Goal: Task Accomplishment & Management: Use online tool/utility

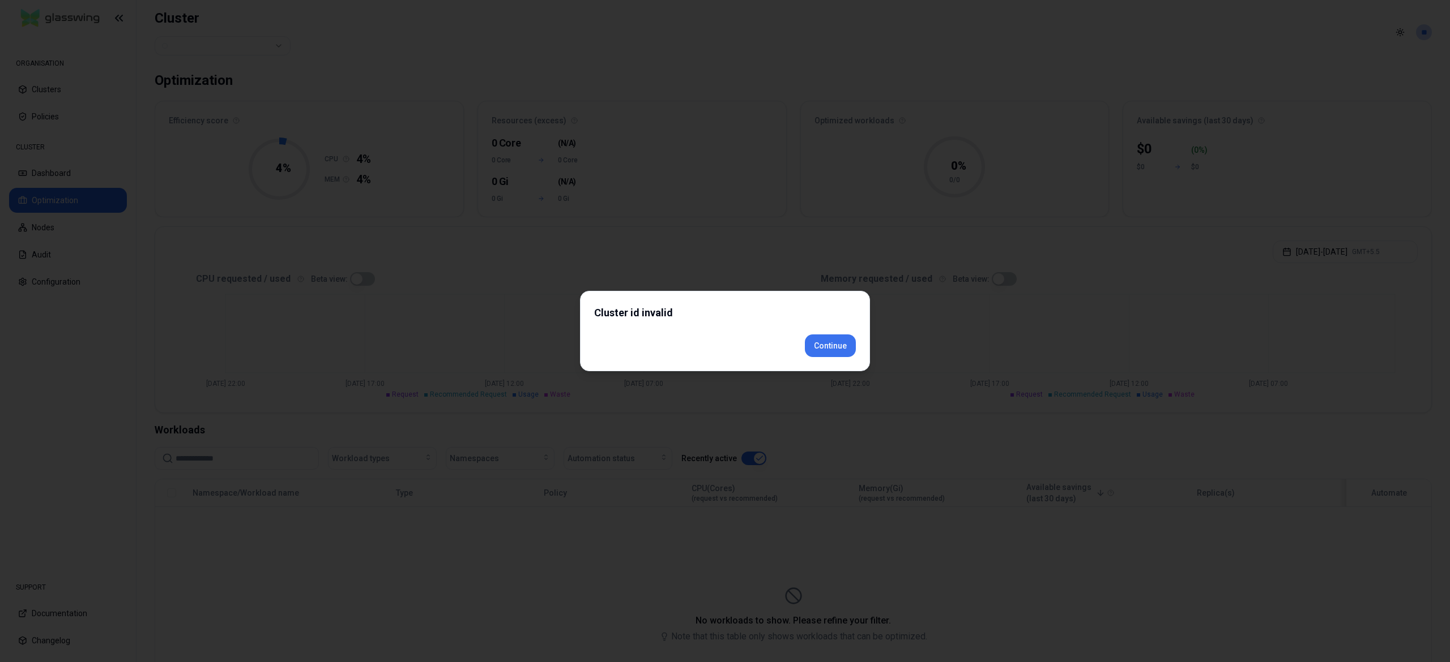
click at [818, 364] on div "Cluster id invalid Continue" at bounding box center [725, 331] width 290 height 80
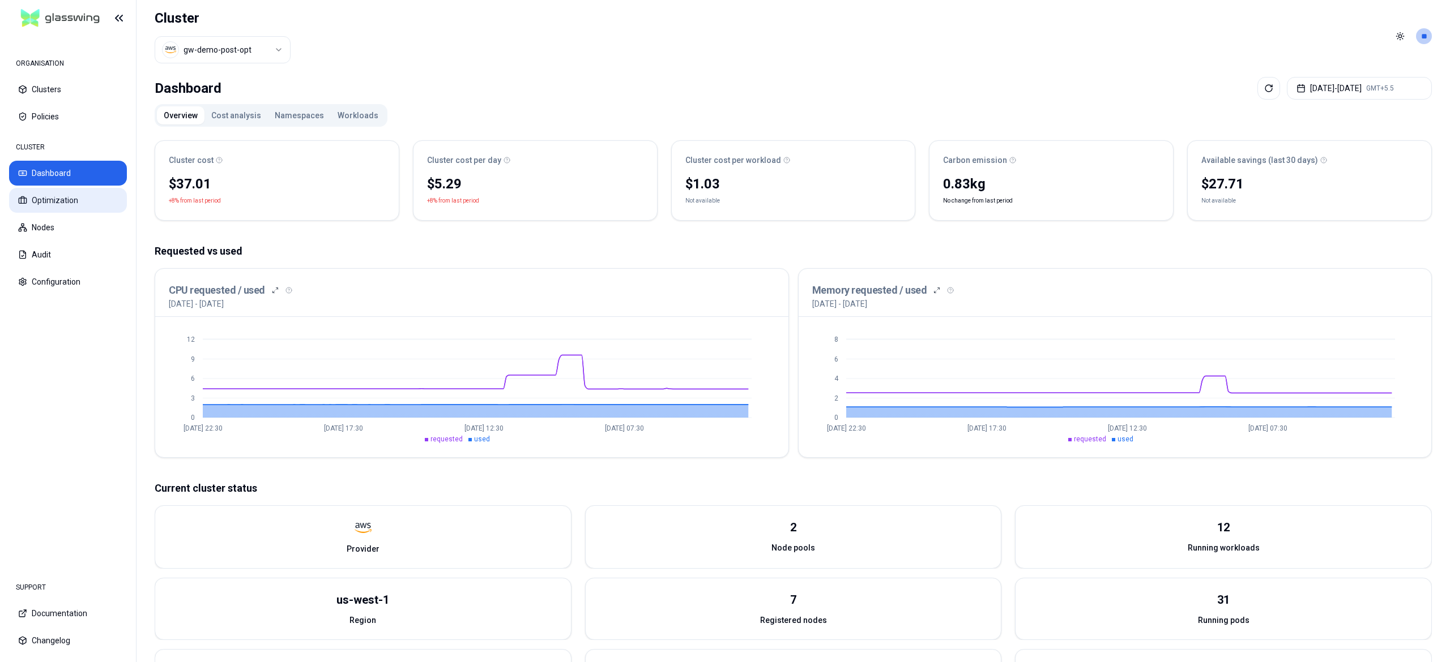
click at [71, 199] on button "Optimization" at bounding box center [68, 200] width 118 height 25
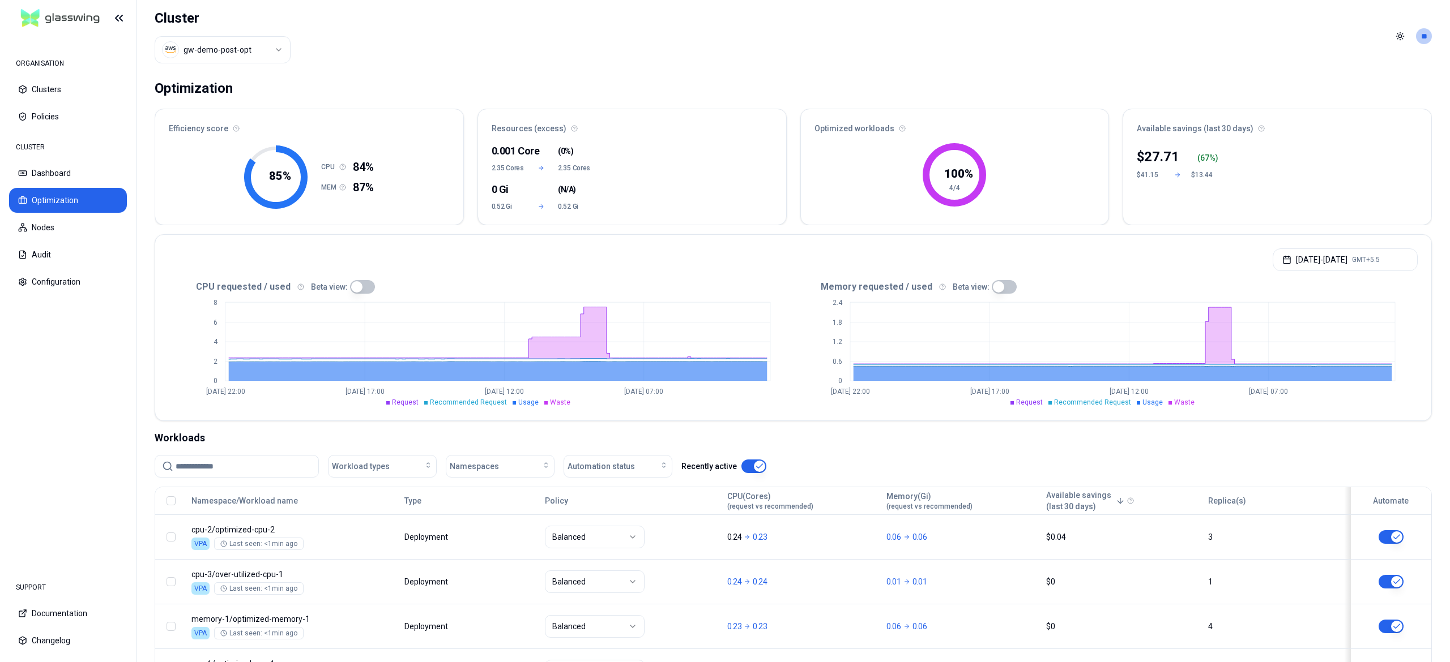
drag, startPoint x: 236, startPoint y: 33, endPoint x: 241, endPoint y: 55, distance: 22.5
click at [236, 36] on div "Cluster gw-demo-post-opt" at bounding box center [223, 36] width 136 height 72
click at [241, 56] on html "ORGANISATION Clusters Policies CLUSTER Dashboard Optimization Nodes Audit Confi…" at bounding box center [725, 331] width 1450 height 662
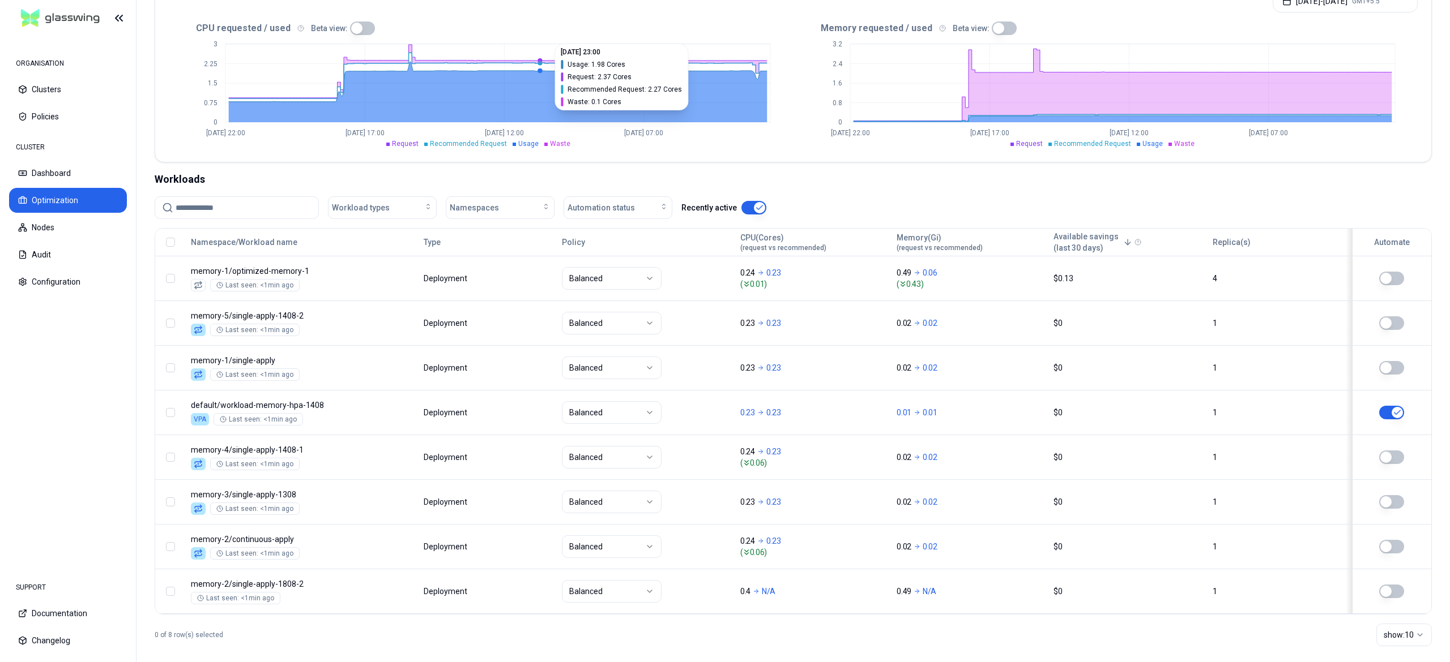
scroll to position [276, 0]
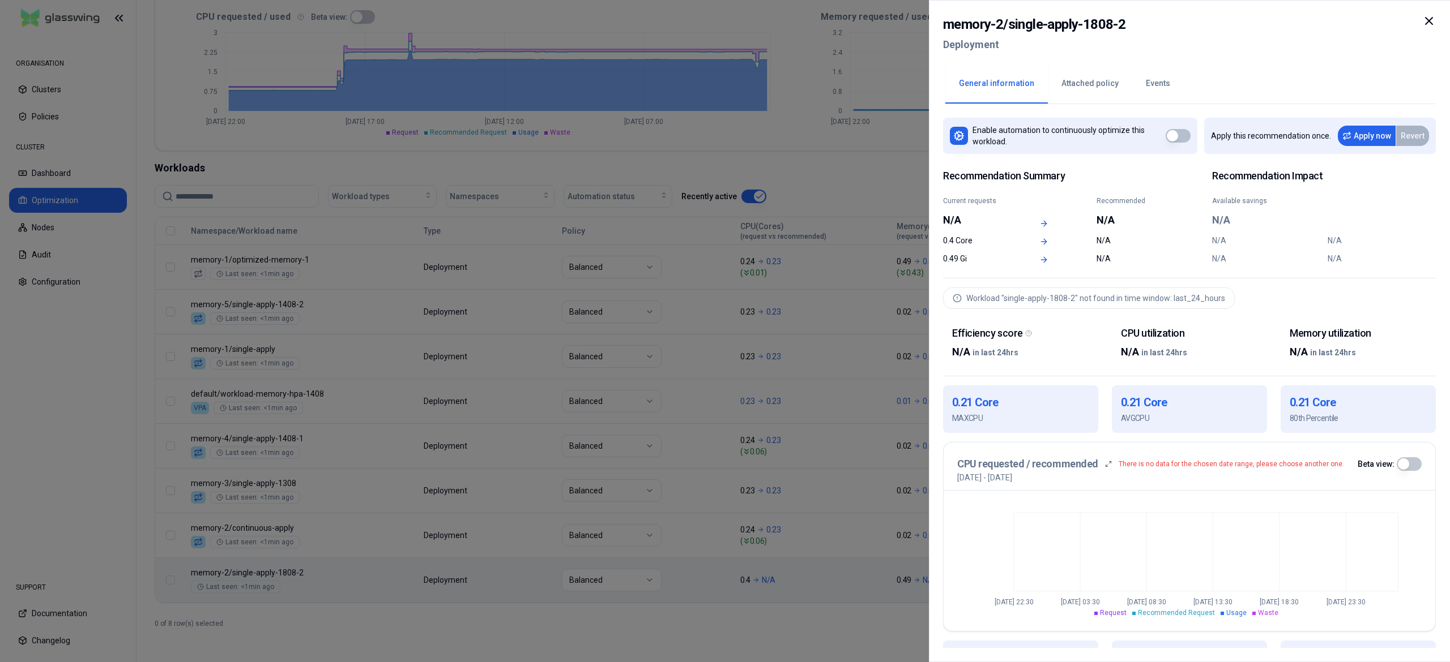
click at [395, 626] on div at bounding box center [725, 331] width 1450 height 662
click at [486, 631] on div at bounding box center [725, 331] width 1450 height 662
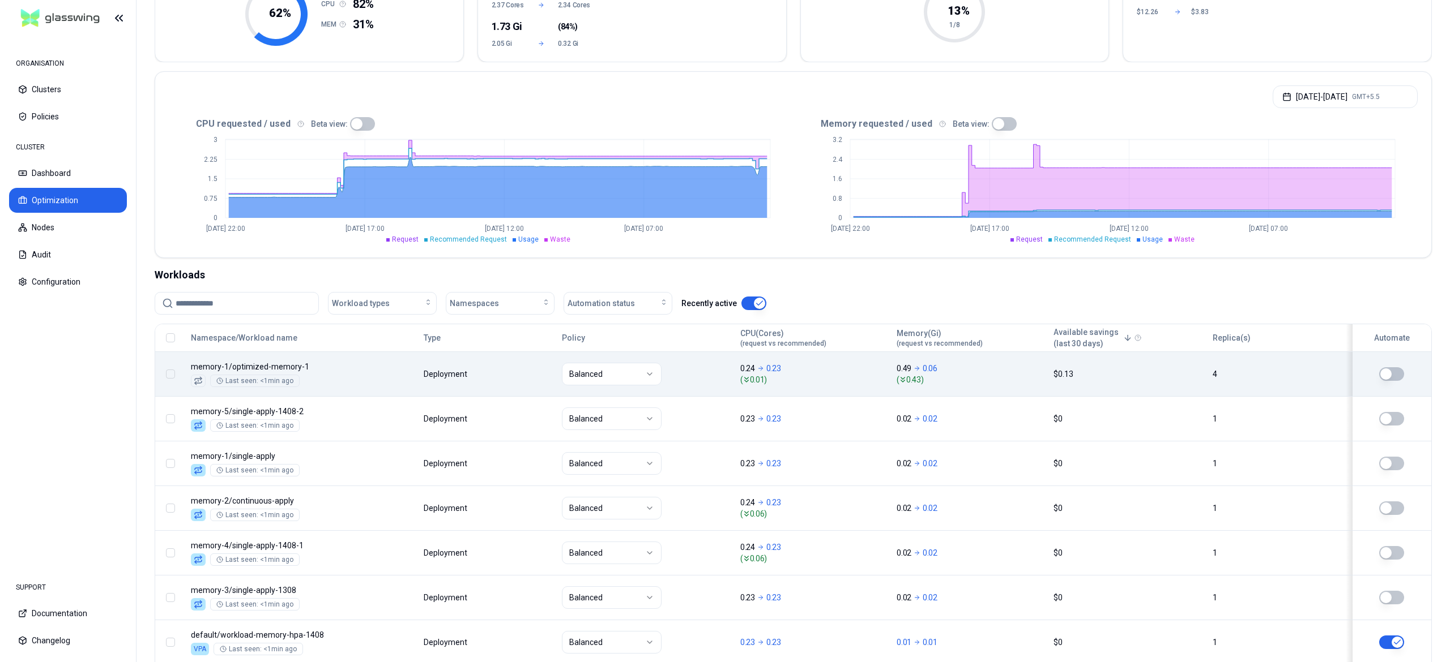
scroll to position [276, 0]
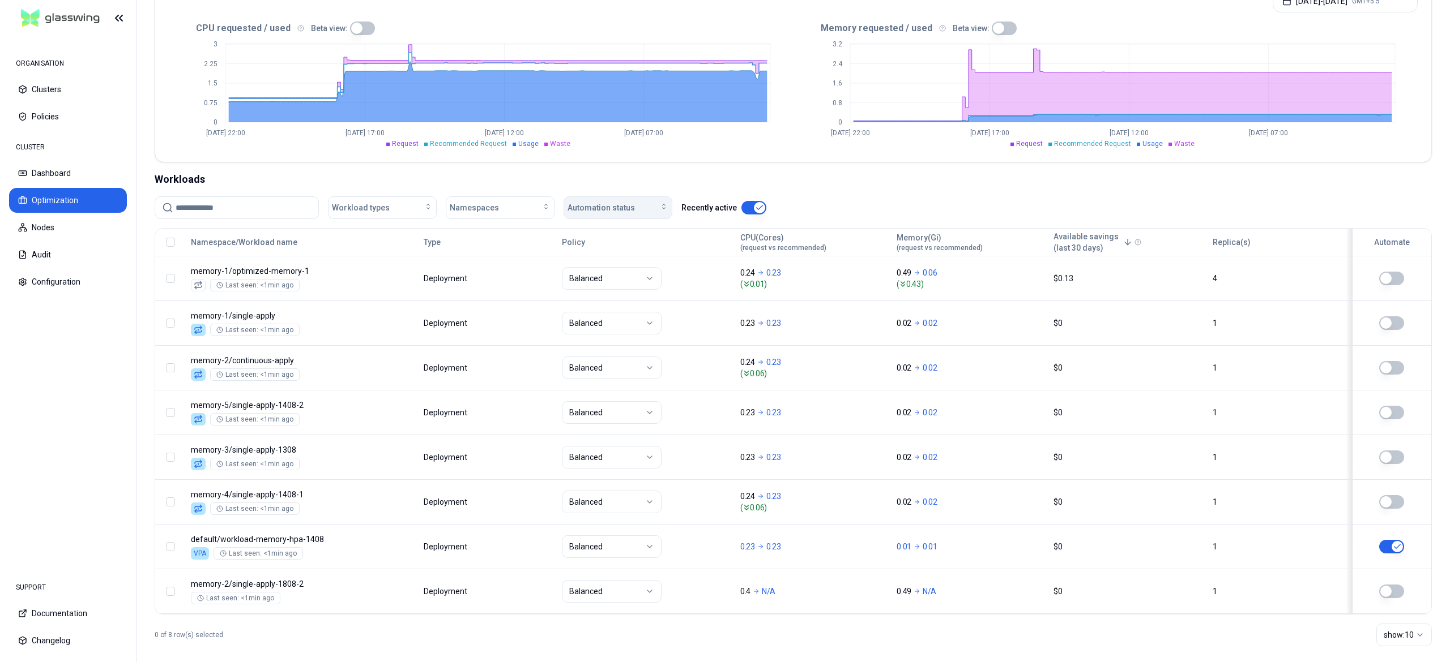
scroll to position [276, 0]
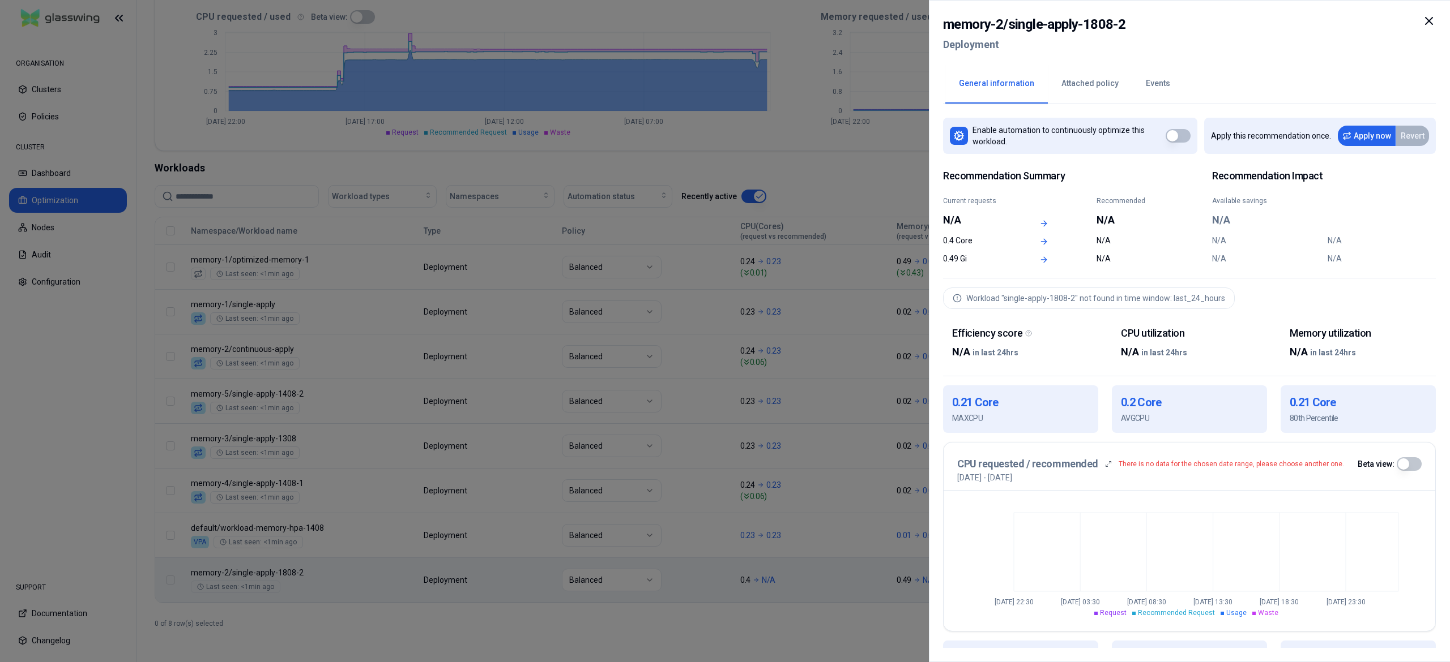
click at [319, 627] on div at bounding box center [725, 331] width 1450 height 662
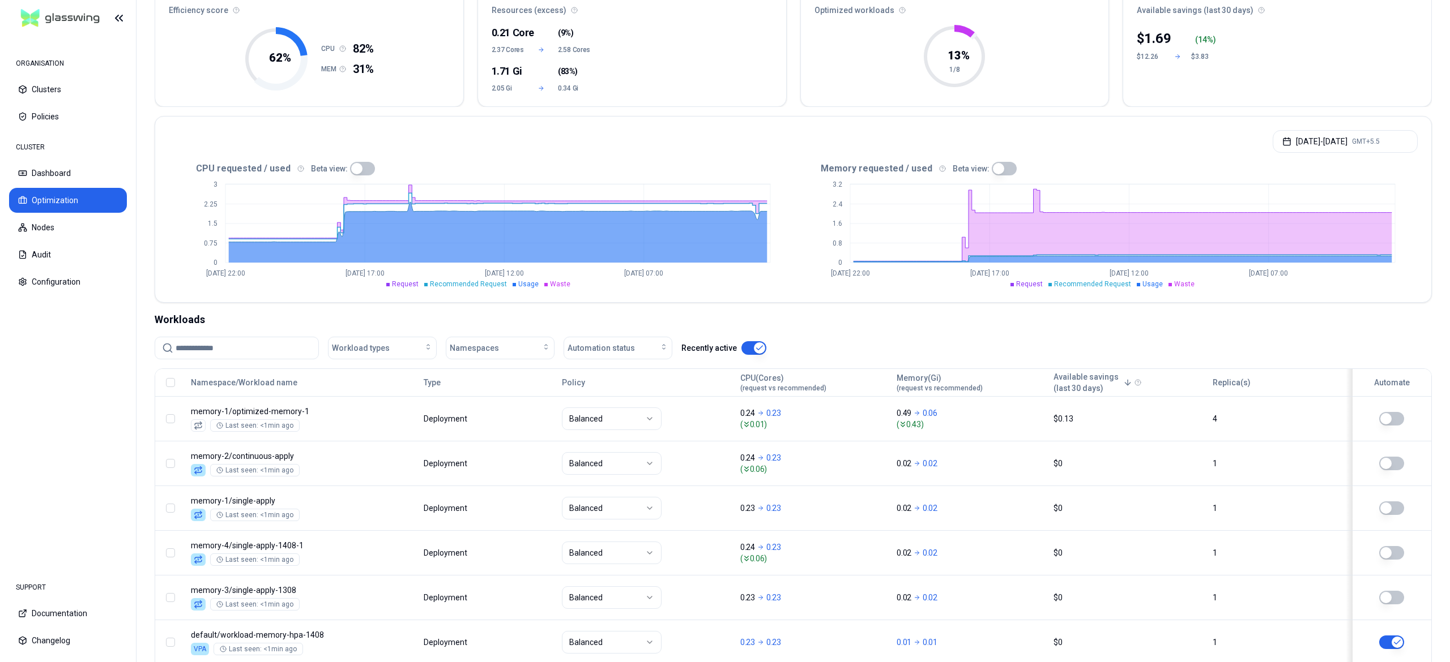
scroll to position [276, 0]
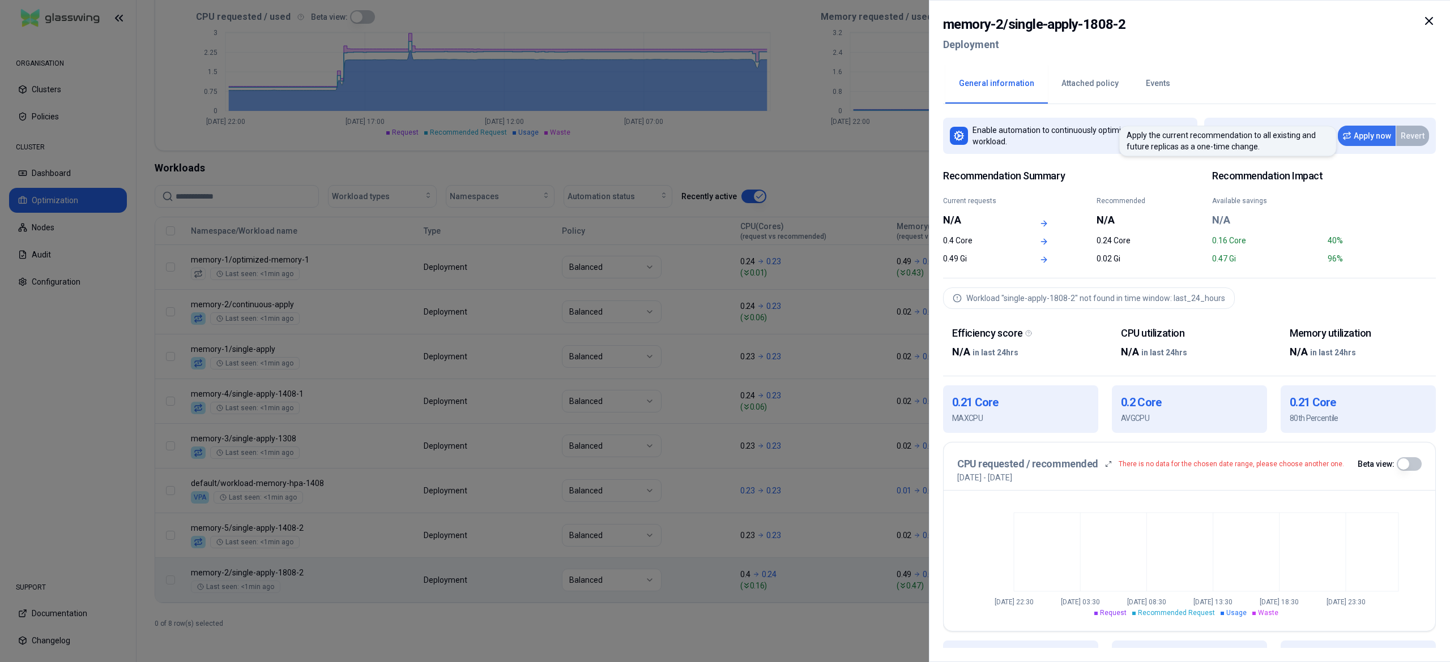
click at [1364, 142] on button "Apply now" at bounding box center [1366, 136] width 58 height 20
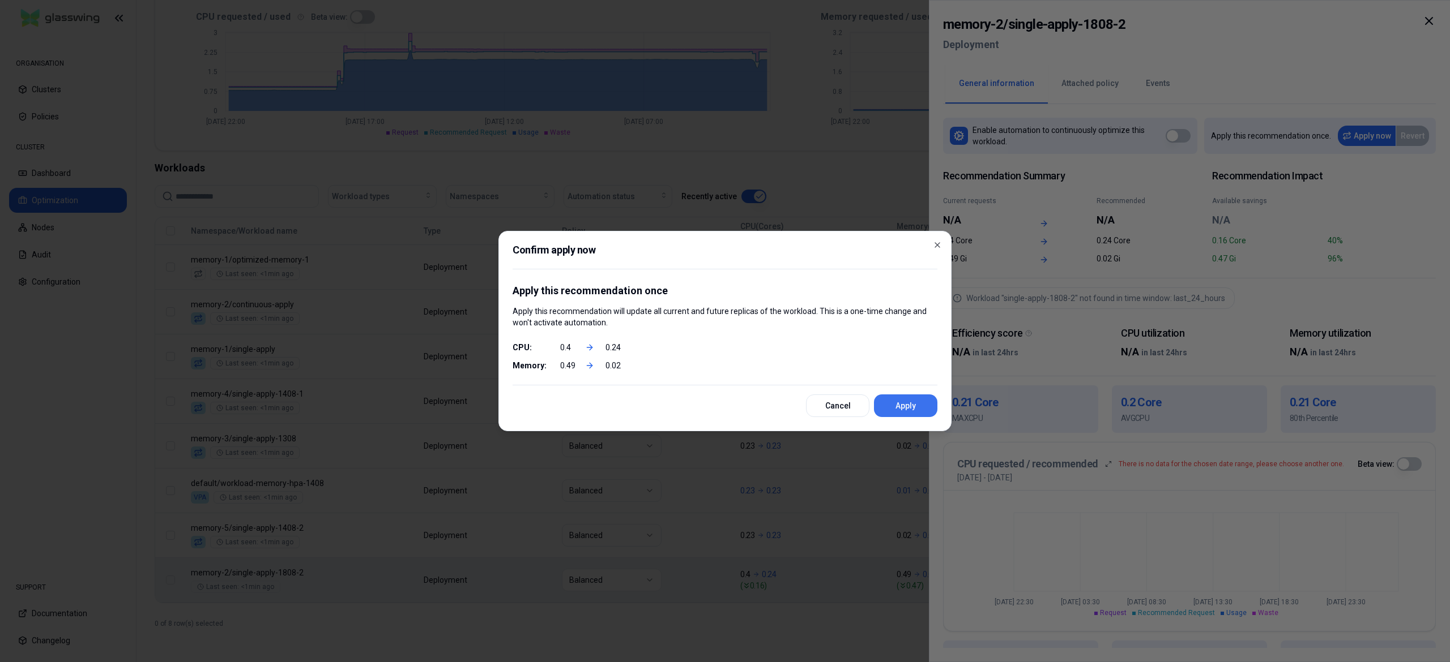
click at [900, 403] on button "Apply" at bounding box center [905, 406] width 63 height 23
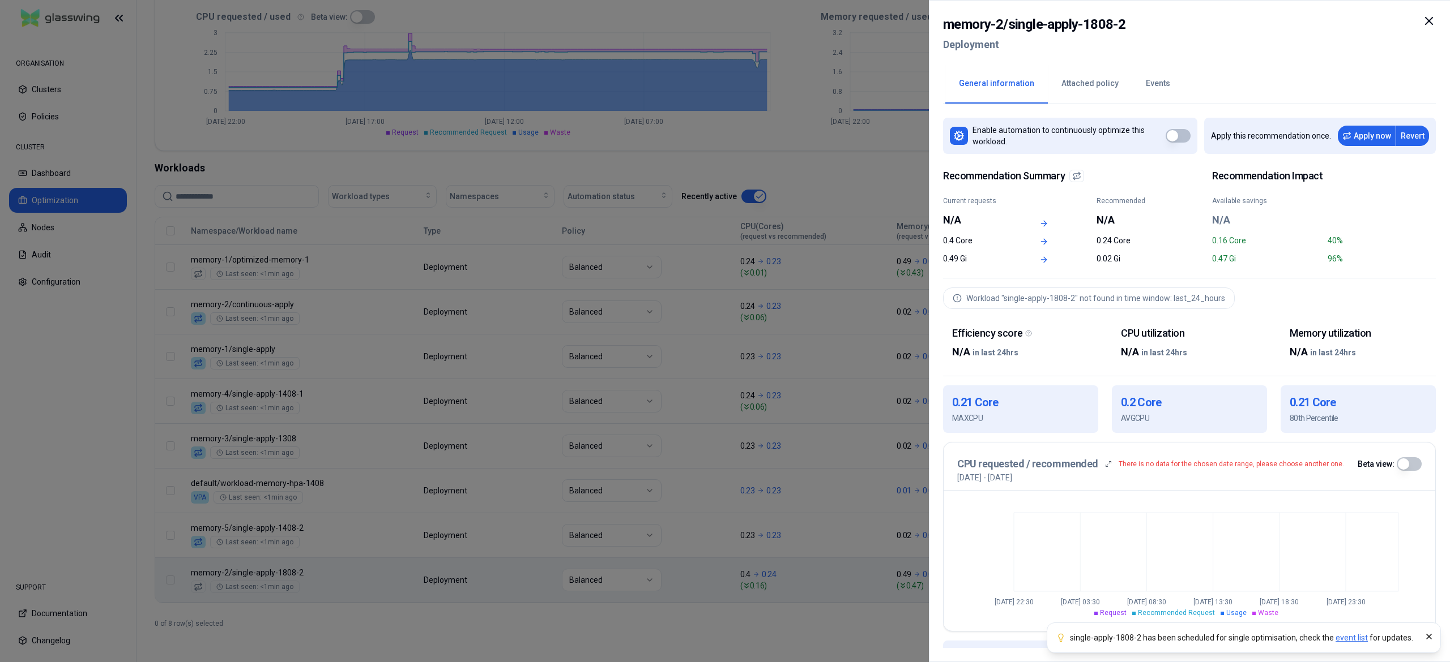
click at [762, 337] on div at bounding box center [725, 331] width 1450 height 662
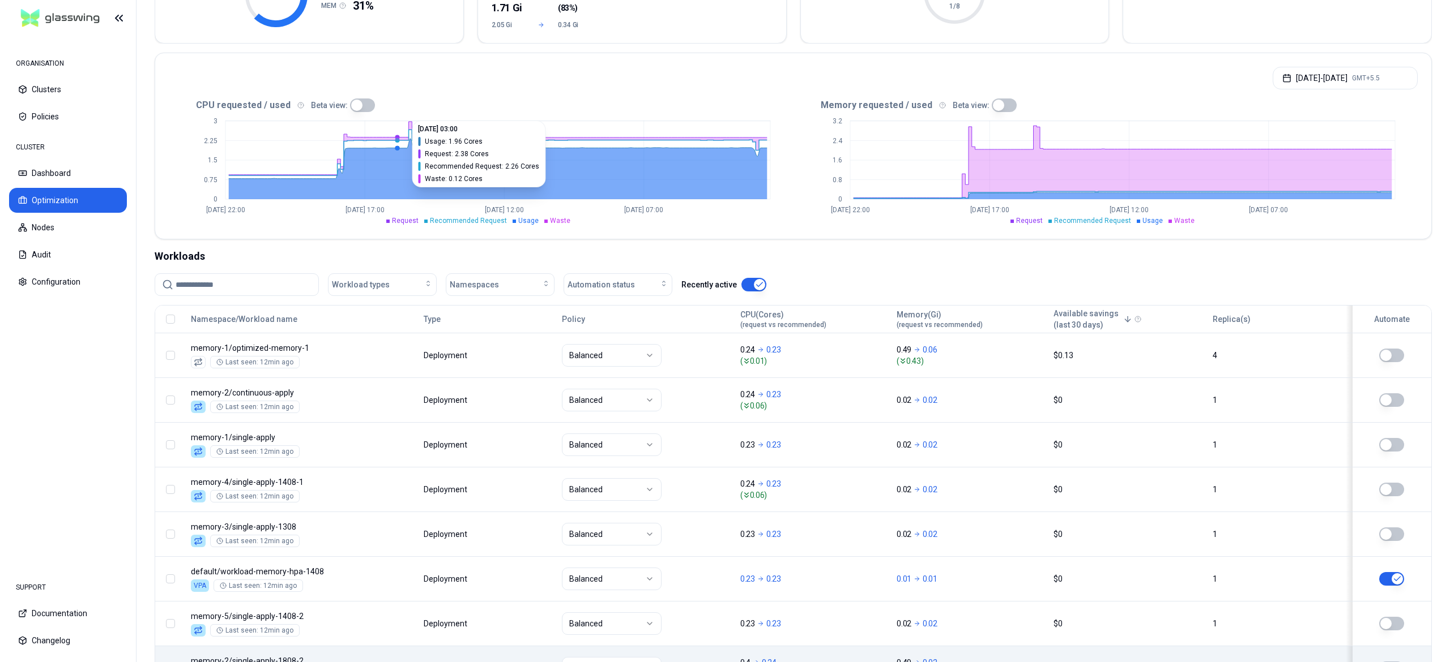
scroll to position [50, 0]
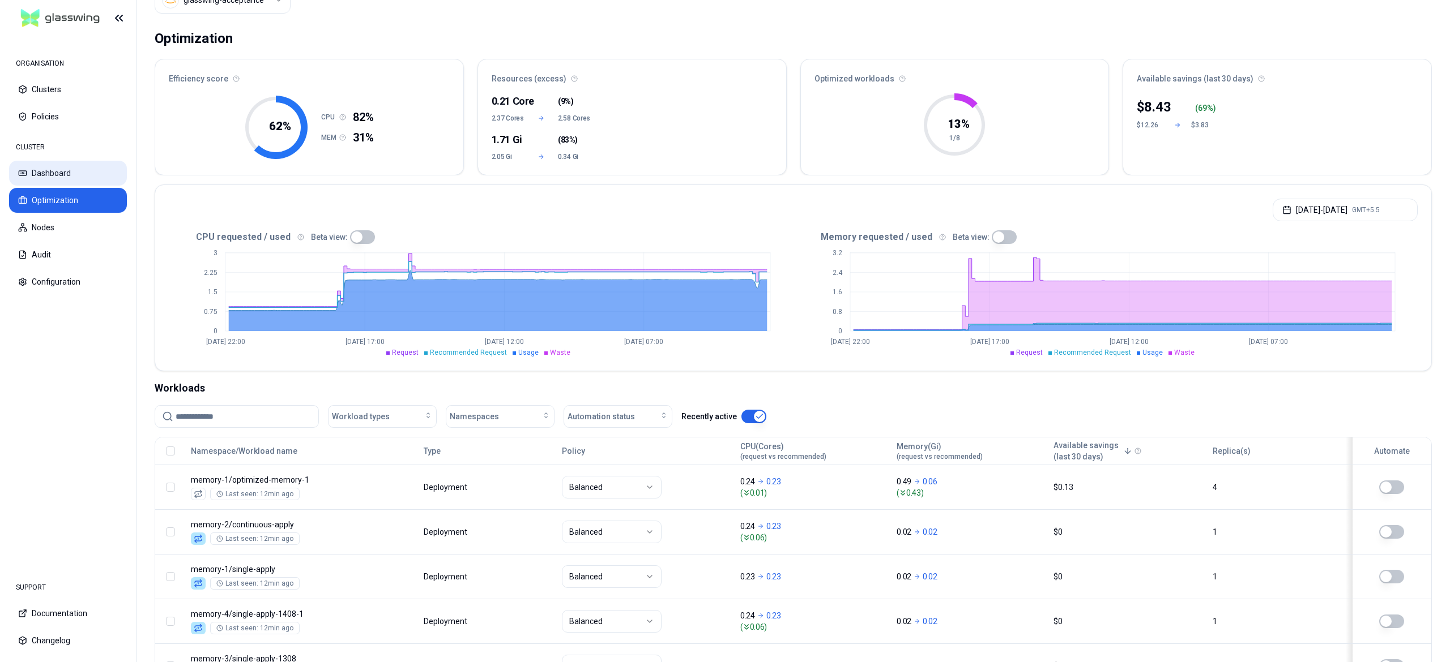
click at [66, 172] on button "Dashboard" at bounding box center [68, 173] width 118 height 25
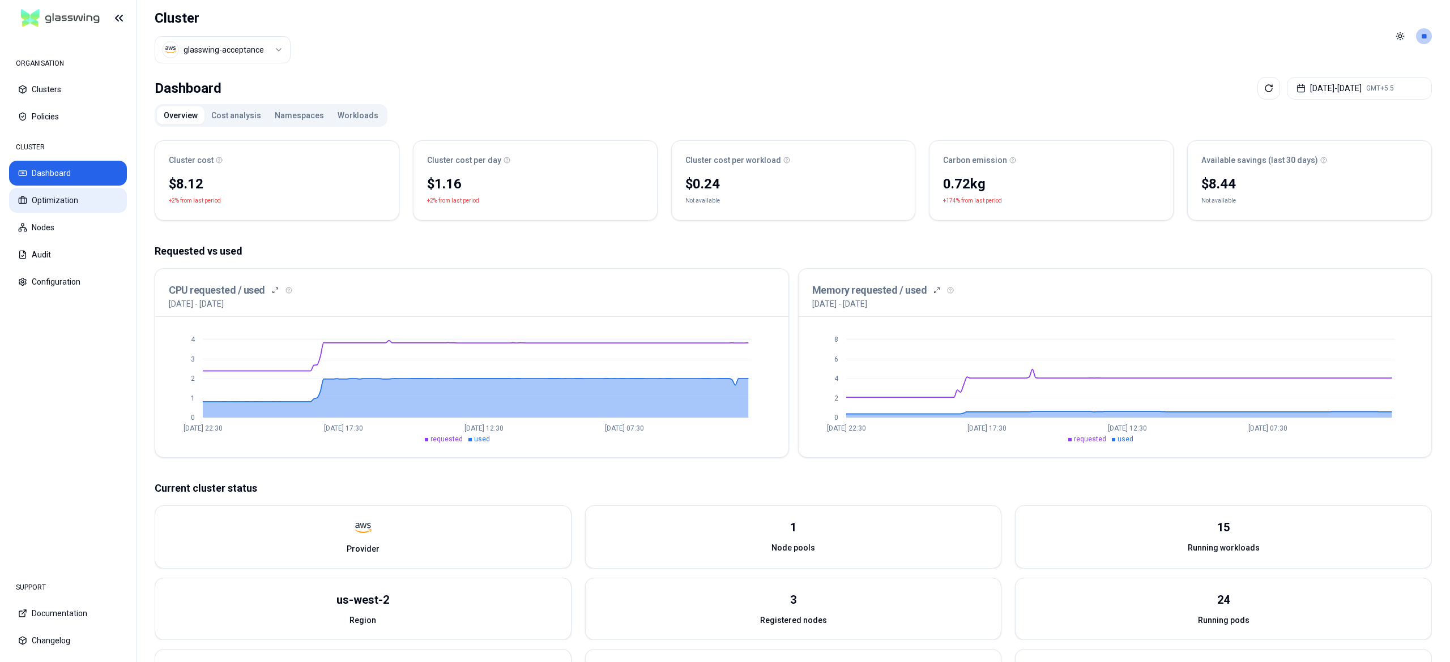
click at [55, 193] on button "Optimization" at bounding box center [68, 200] width 118 height 25
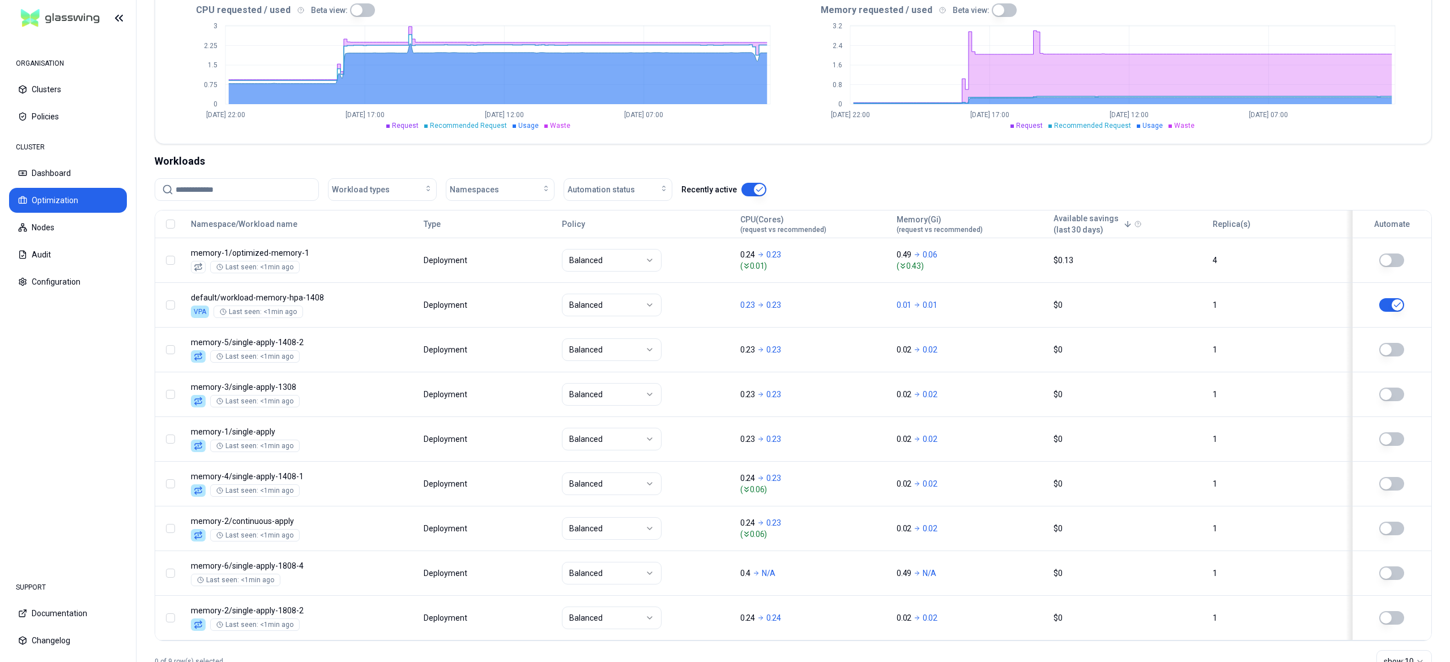
scroll to position [322, 0]
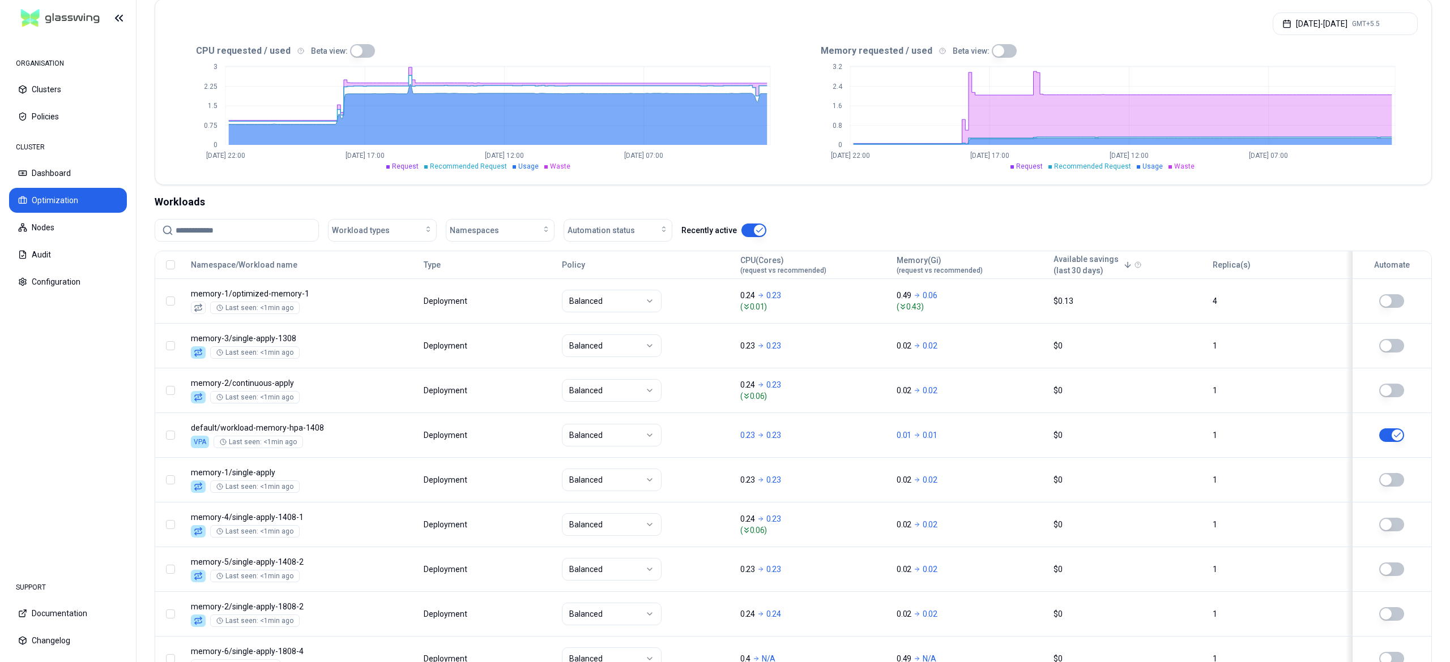
scroll to position [322, 0]
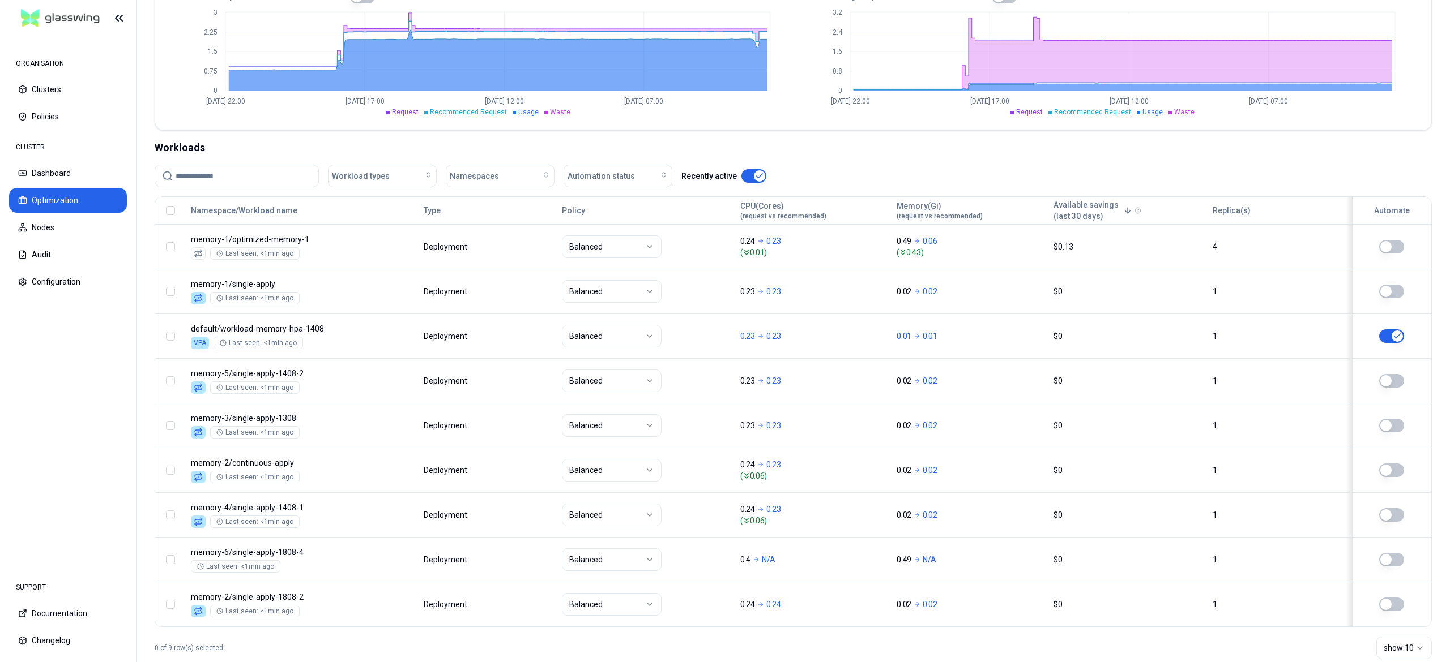
scroll to position [322, 0]
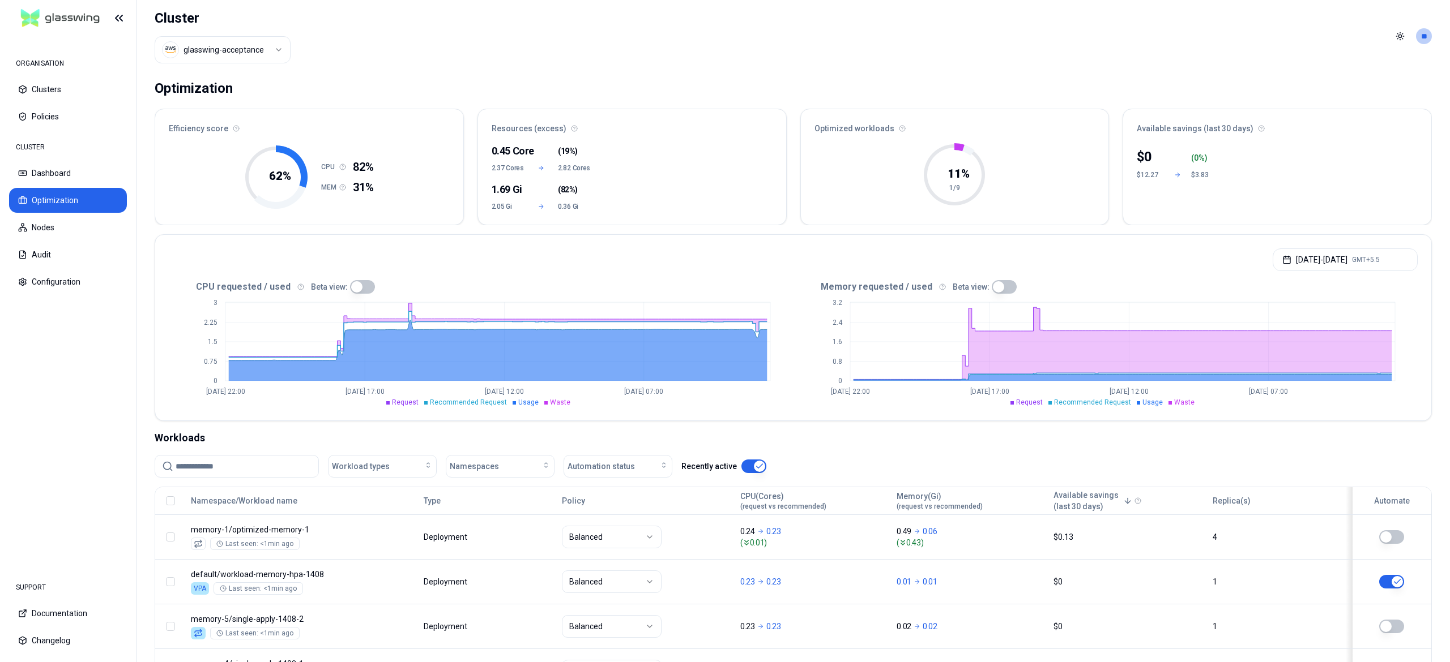
scroll to position [322, 0]
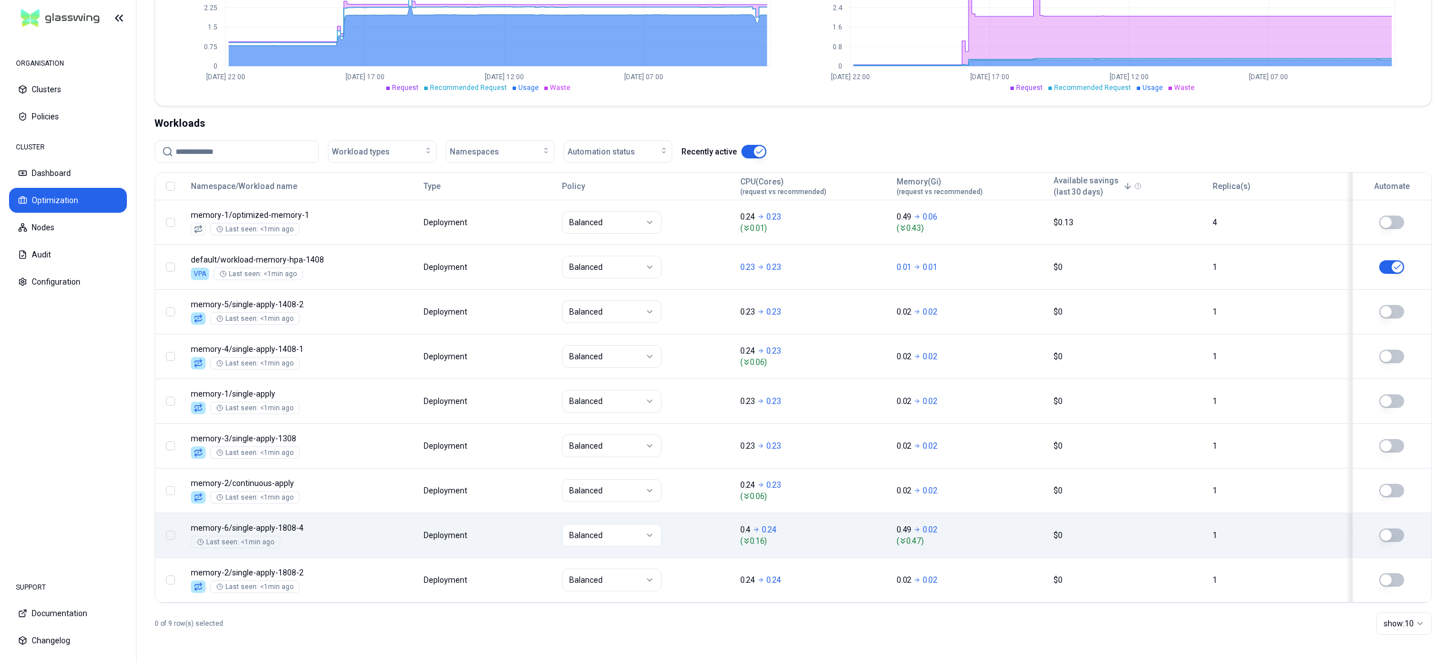
click at [566, 521] on td "Balanced" at bounding box center [646, 535] width 178 height 45
click at [461, 523] on body "ORGANISATION Clusters Policies CLUSTER Dashboard Optimization Nodes Audit Confi…" at bounding box center [725, 331] width 1450 height 662
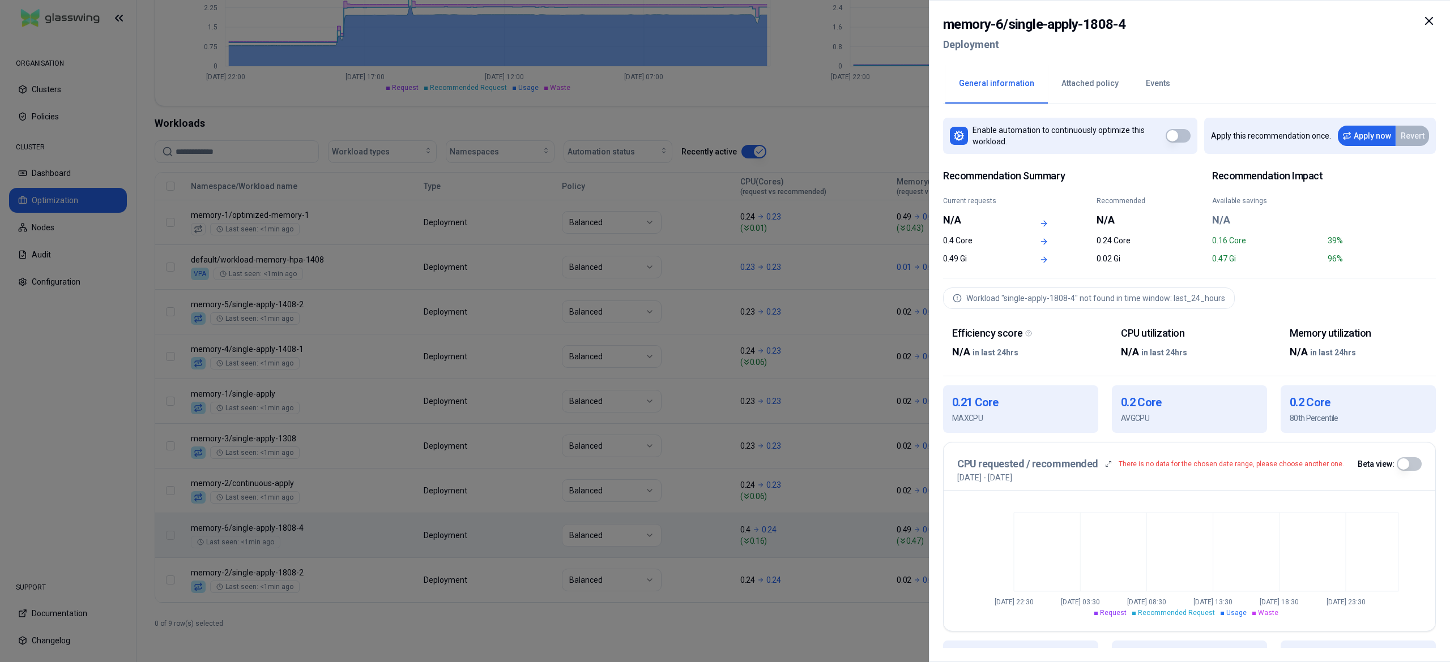
click at [461, 523] on div at bounding box center [725, 331] width 1450 height 662
click at [1374, 129] on button "Apply now" at bounding box center [1366, 136] width 58 height 20
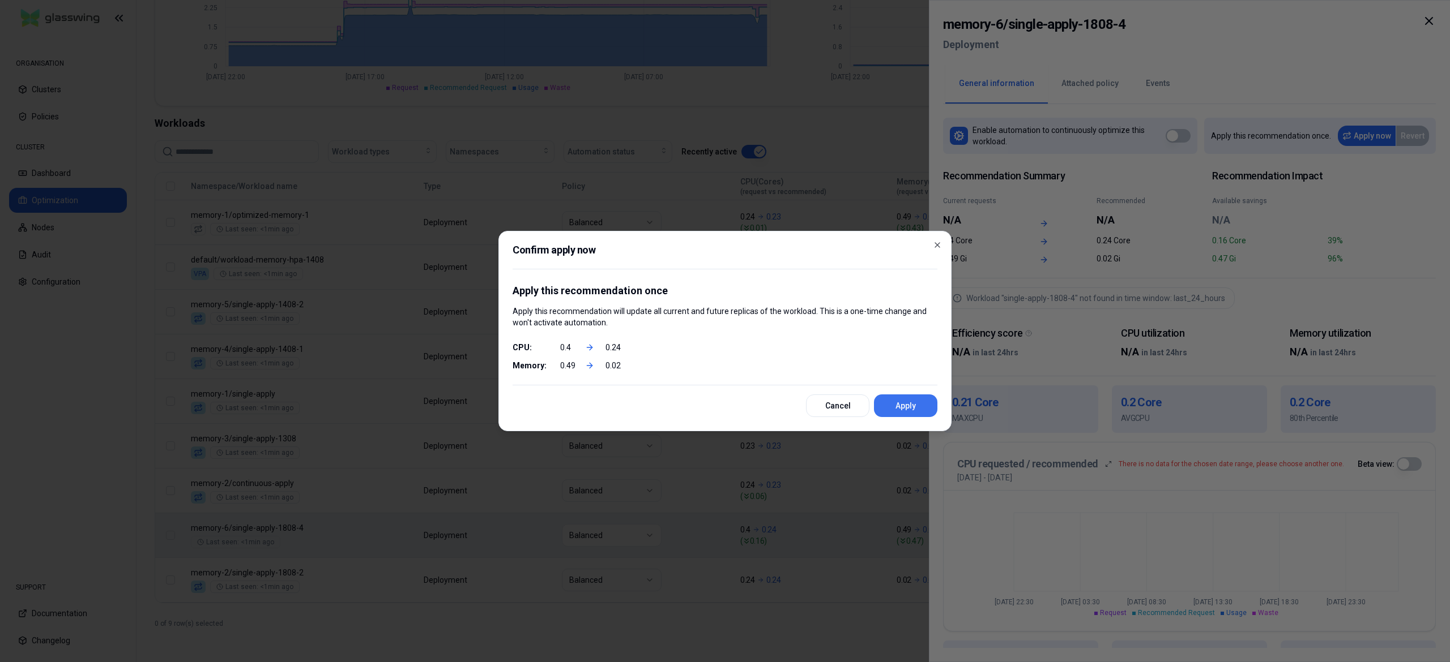
click at [905, 416] on button "Apply" at bounding box center [905, 406] width 63 height 23
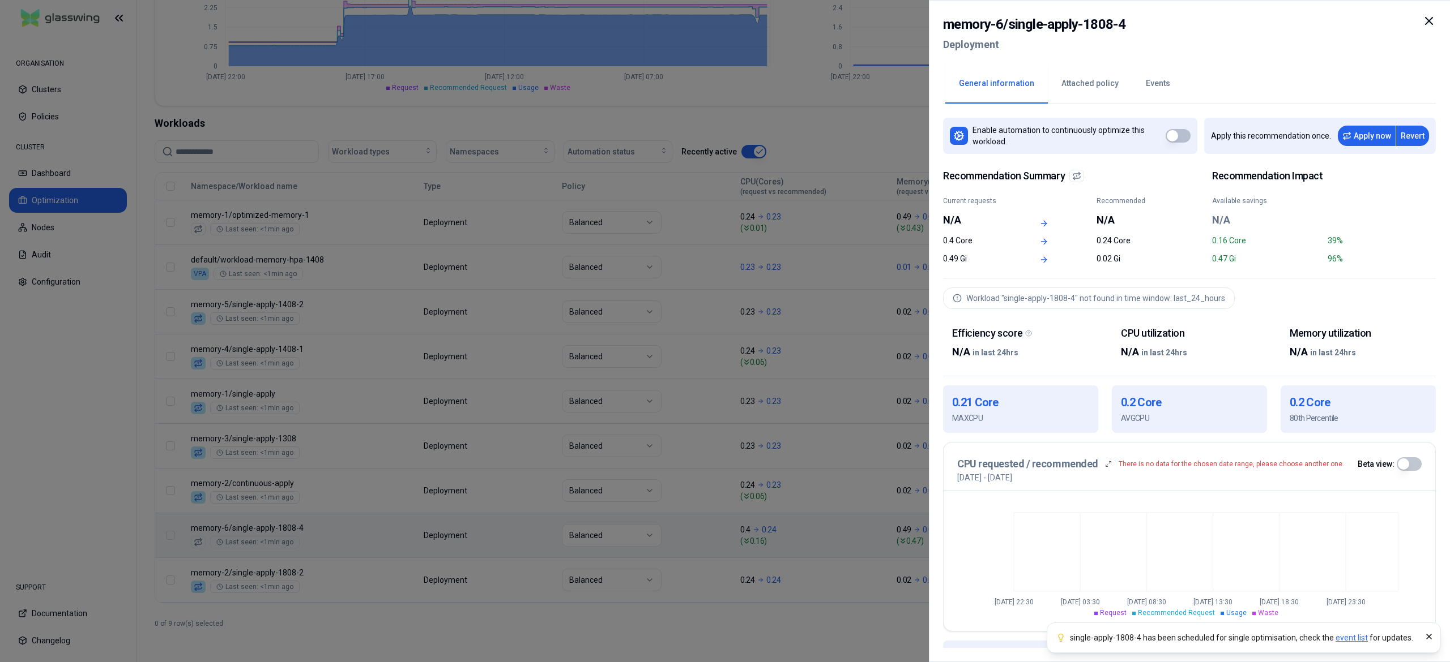
click at [587, 429] on div at bounding box center [725, 331] width 1450 height 662
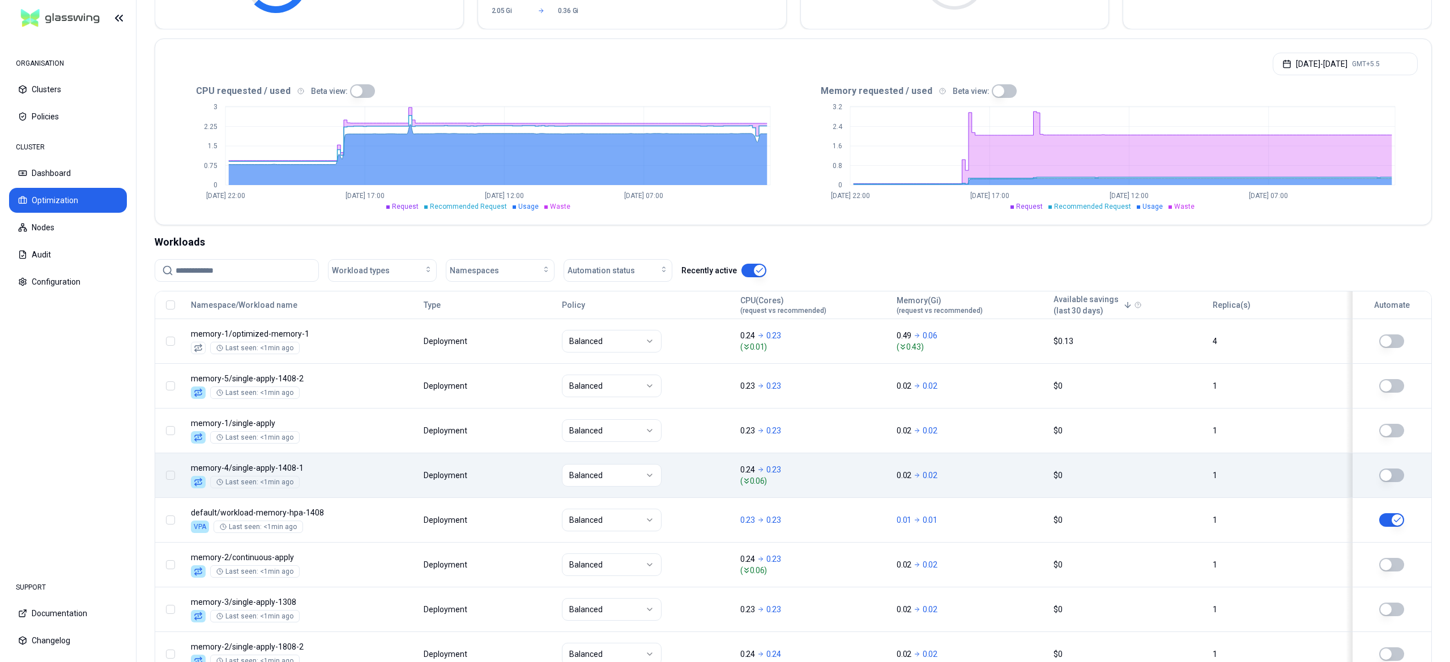
scroll to position [322, 0]
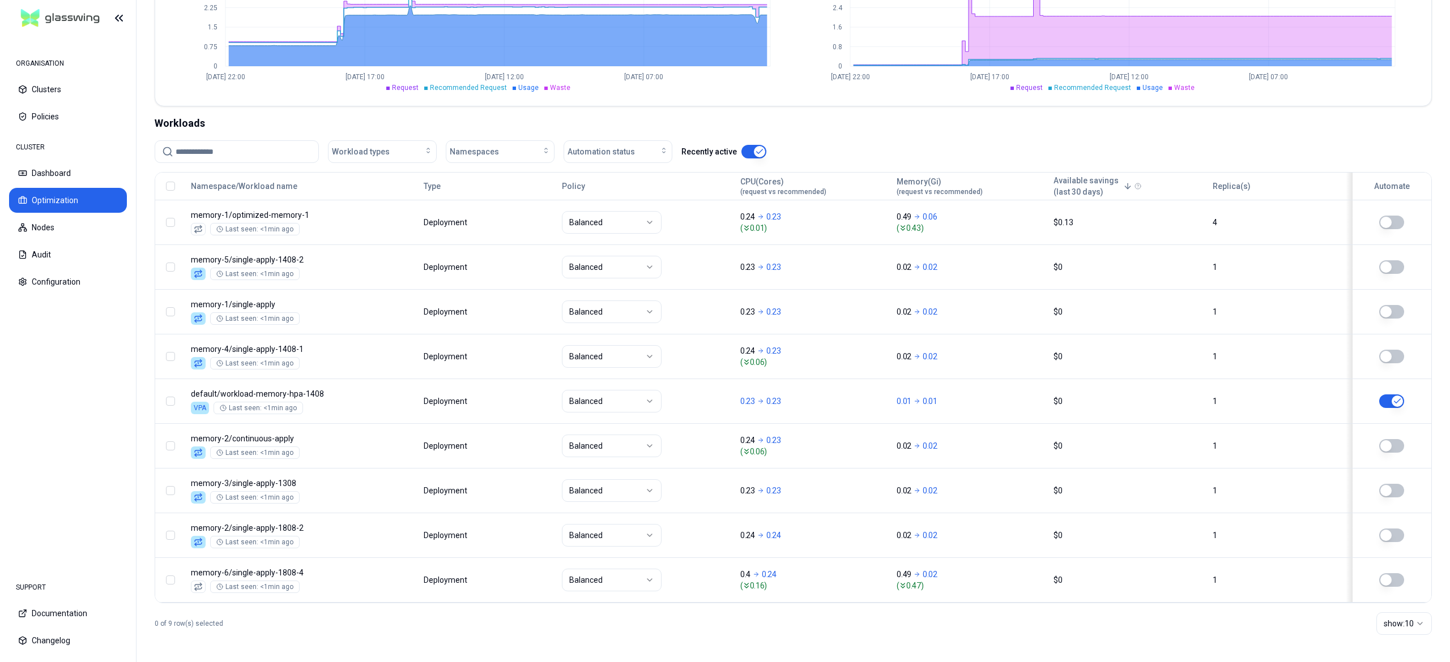
click at [1013, 0] on html "ORGANISATION Clusters Policies CLUSTER Dashboard Optimization Nodes Audit Confi…" at bounding box center [725, 331] width 1450 height 662
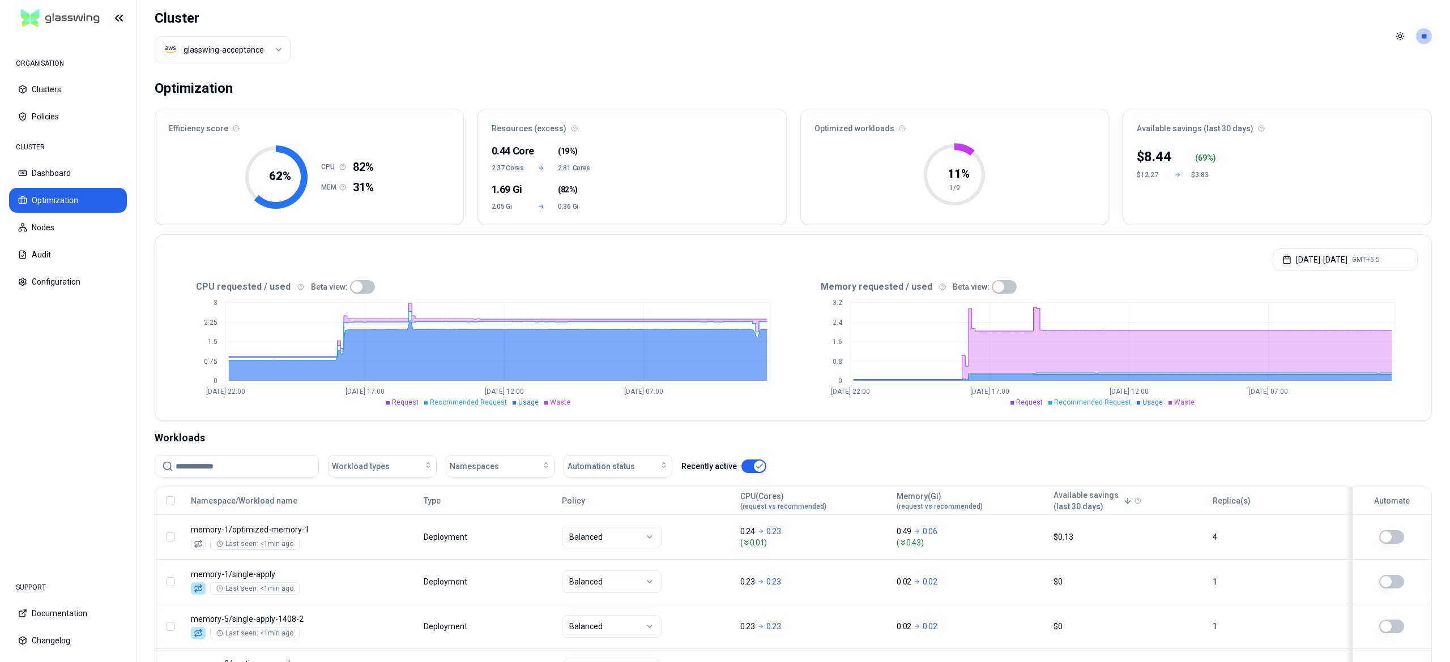
scroll to position [322, 0]
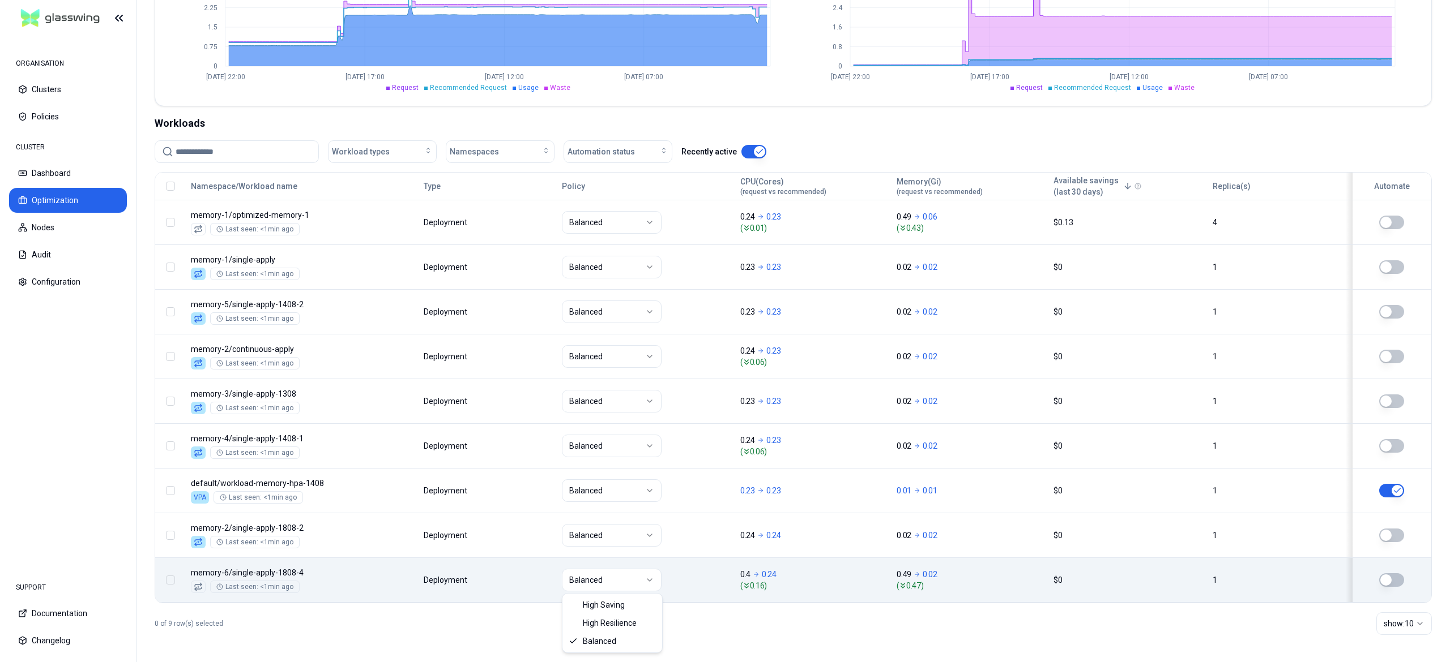
click at [604, 580] on html "ORGANISATION Clusters Policies CLUSTER Dashboard Optimization Nodes Audit Confi…" at bounding box center [725, 331] width 1450 height 662
click at [517, 583] on html "ORGANISATION Clusters Policies CLUSTER Dashboard Optimization Nodes Audit Confi…" at bounding box center [725, 331] width 1450 height 662
click at [520, 581] on body "ORGANISATION Clusters Policies CLUSTER Dashboard Optimization Nodes Audit Confi…" at bounding box center [725, 331] width 1450 height 662
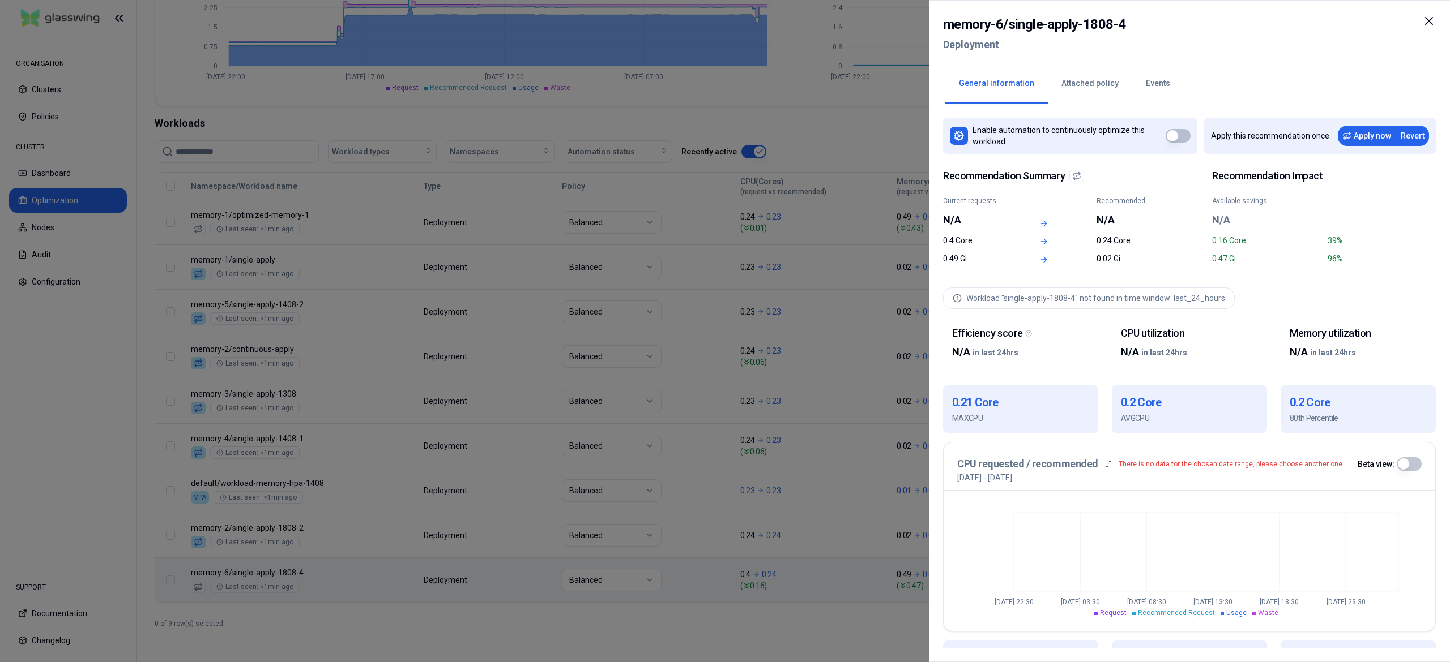
click at [520, 581] on div at bounding box center [725, 331] width 1450 height 662
